Goal: Entertainment & Leisure: Consume media (video, audio)

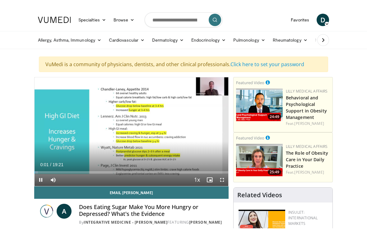
scroll to position [7, 0]
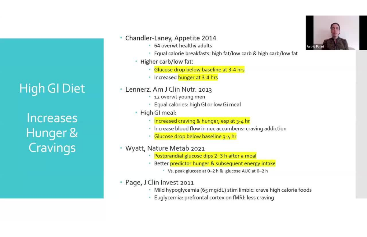
click at [4, 0] on html "Specialties Adult & Family Medicine Allergy, [MEDICAL_DATA], Immunology Anesthe…" at bounding box center [183, 111] width 367 height 237
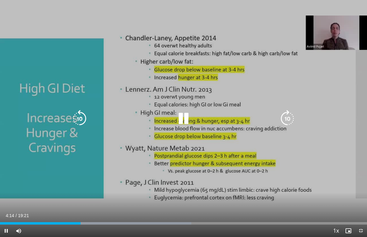
click at [182, 123] on icon "Video Player" at bounding box center [183, 118] width 17 height 17
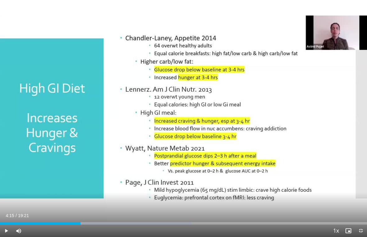
click at [197, 125] on div "10 seconds Tap to unmute" at bounding box center [183, 118] width 367 height 237
click at [200, 114] on div "10 seconds Tap to unmute" at bounding box center [183, 118] width 367 height 237
click at [178, 128] on div "10 seconds Tap to unmute" at bounding box center [183, 118] width 367 height 237
